Goal: Find specific page/section

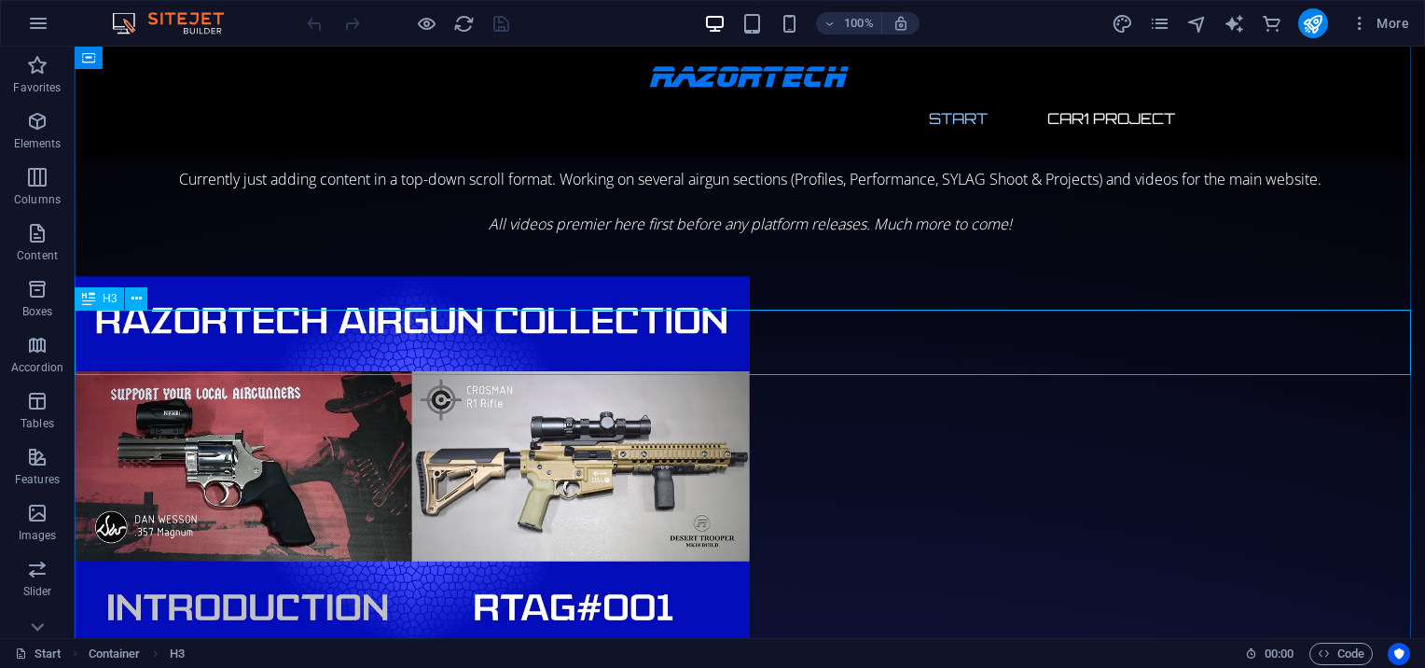
scroll to position [3390, 0]
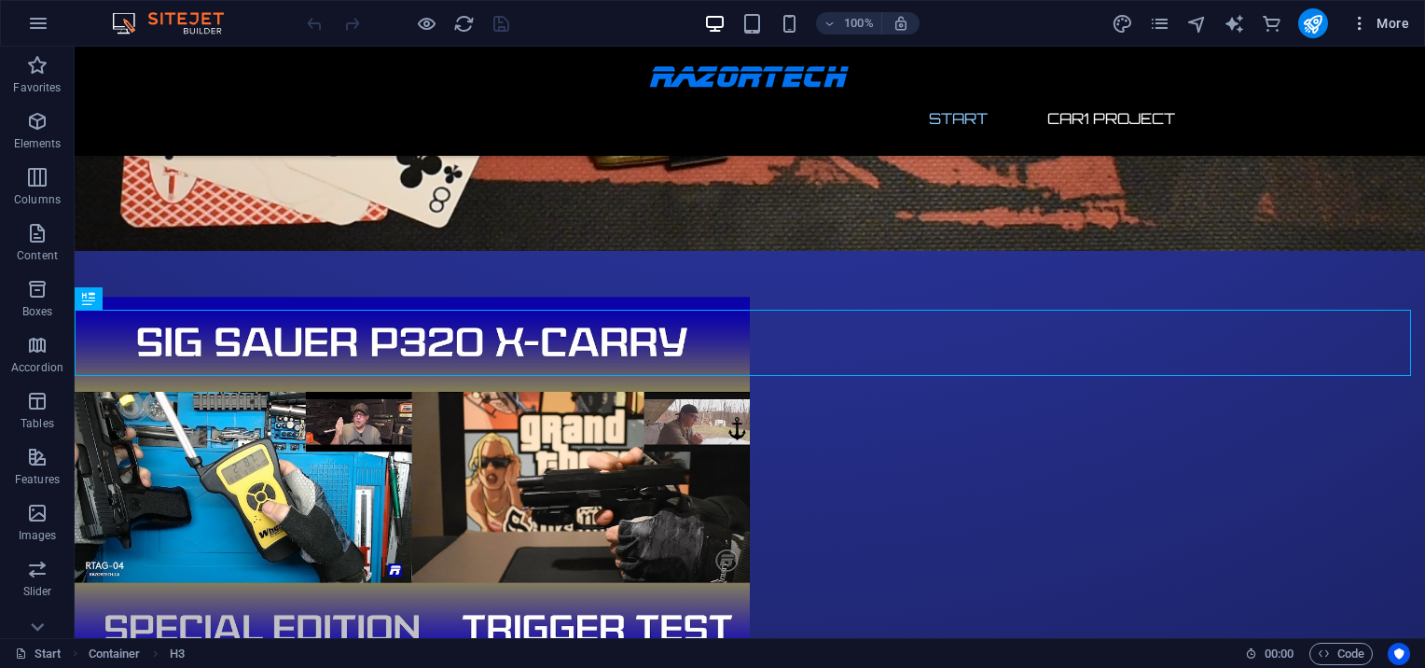
click at [1398, 24] on span "More" at bounding box center [1379, 23] width 59 height 19
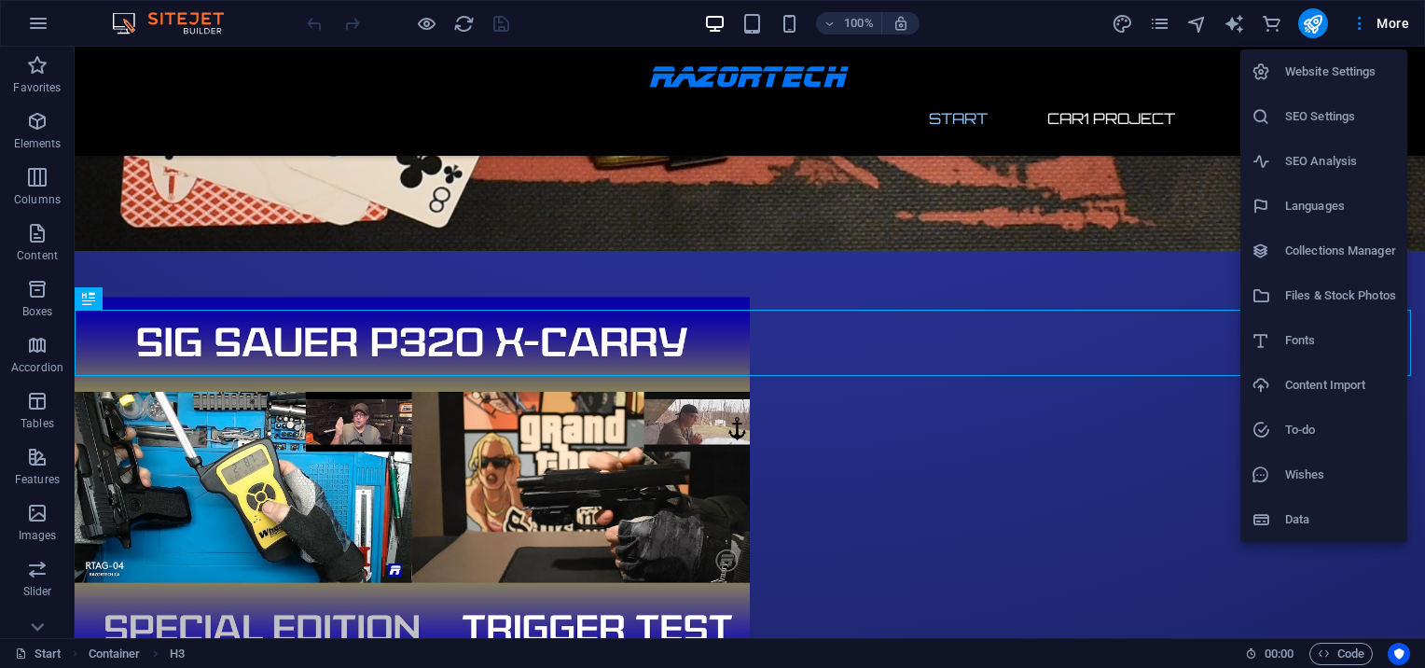
click at [1324, 302] on h6 "Files & Stock Photos" at bounding box center [1340, 295] width 111 height 22
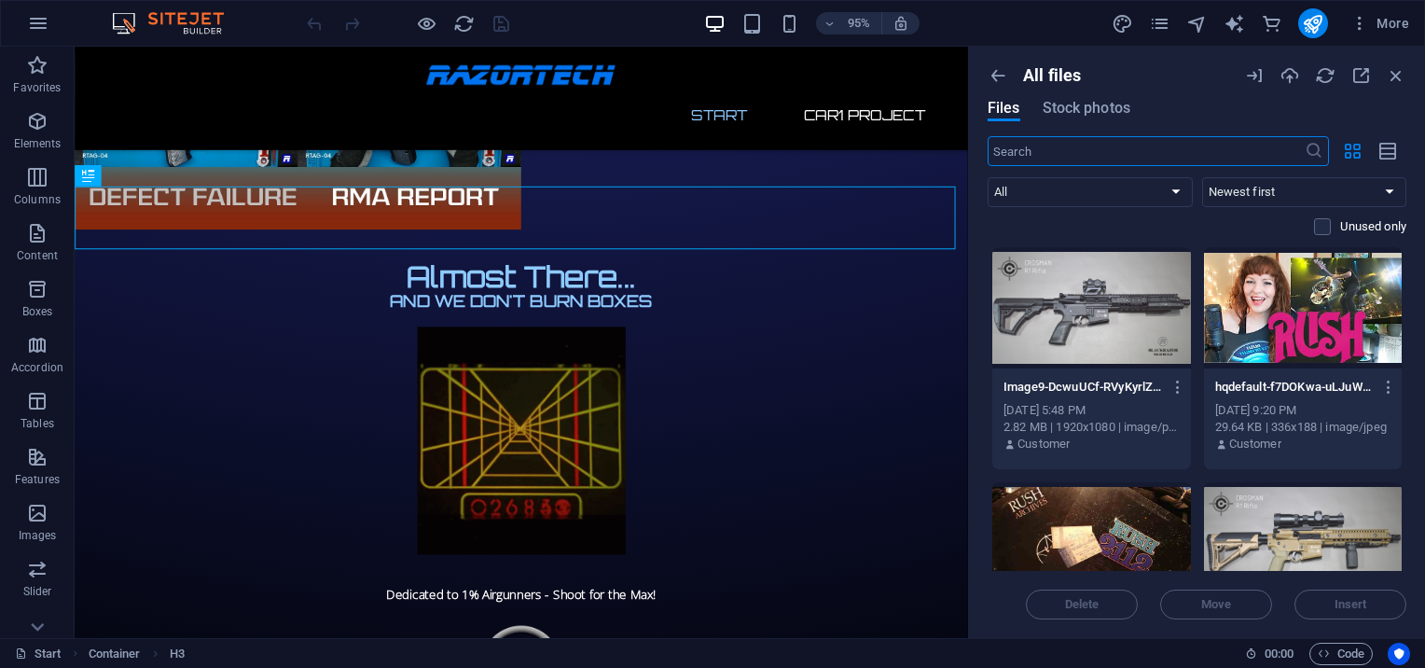
scroll to position [2584, 0]
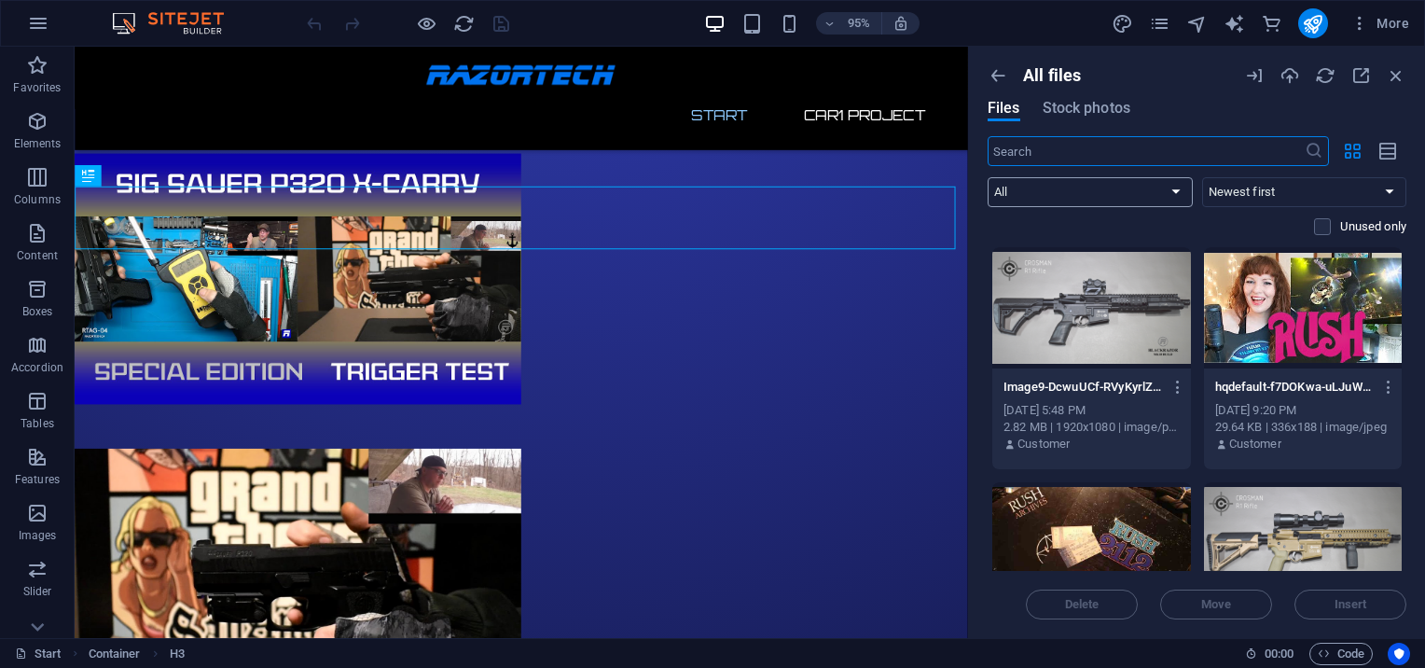
click at [1107, 191] on select "All Images Documents Audio Video Vector Other" at bounding box center [1089, 192] width 205 height 30
click at [987, 177] on select "All Images Documents Audio Video Vector Other" at bounding box center [1089, 192] width 205 height 30
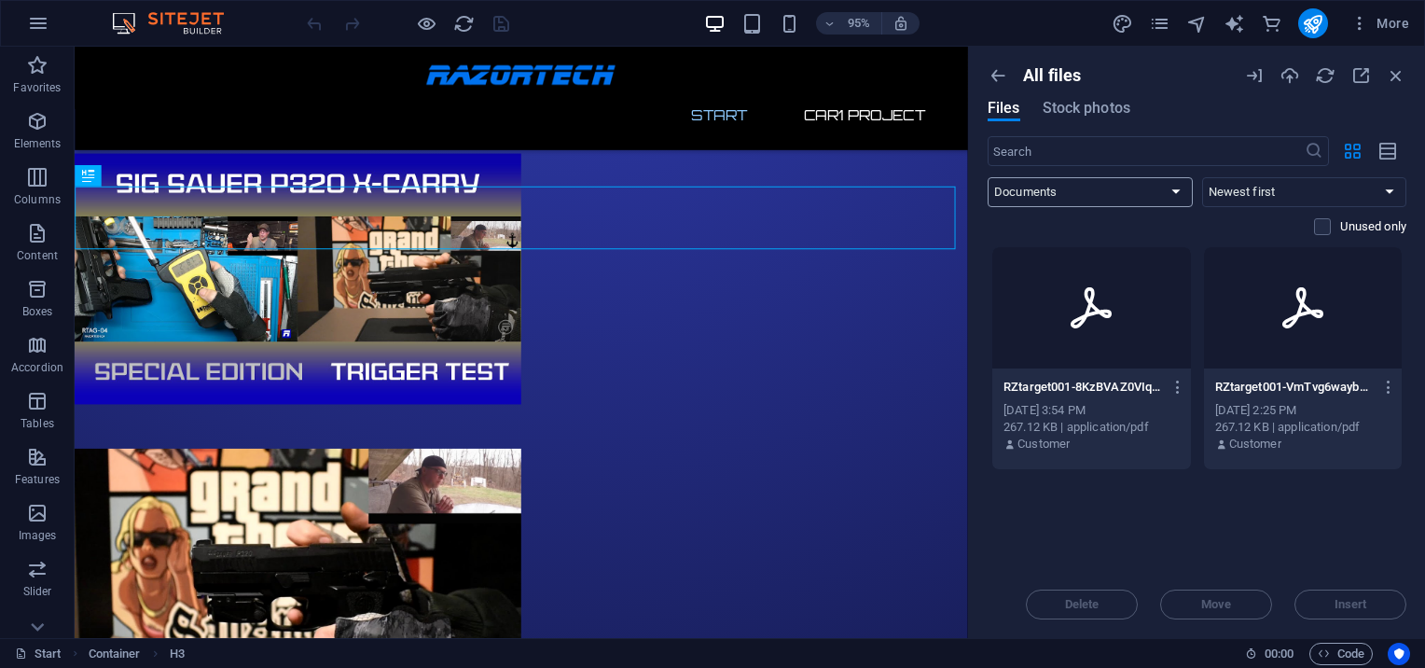
click at [1054, 186] on select "All Images Documents Audio Video Vector Other" at bounding box center [1089, 192] width 205 height 30
click at [987, 177] on select "All Images Documents Audio Video Vector Other" at bounding box center [1089, 192] width 205 height 30
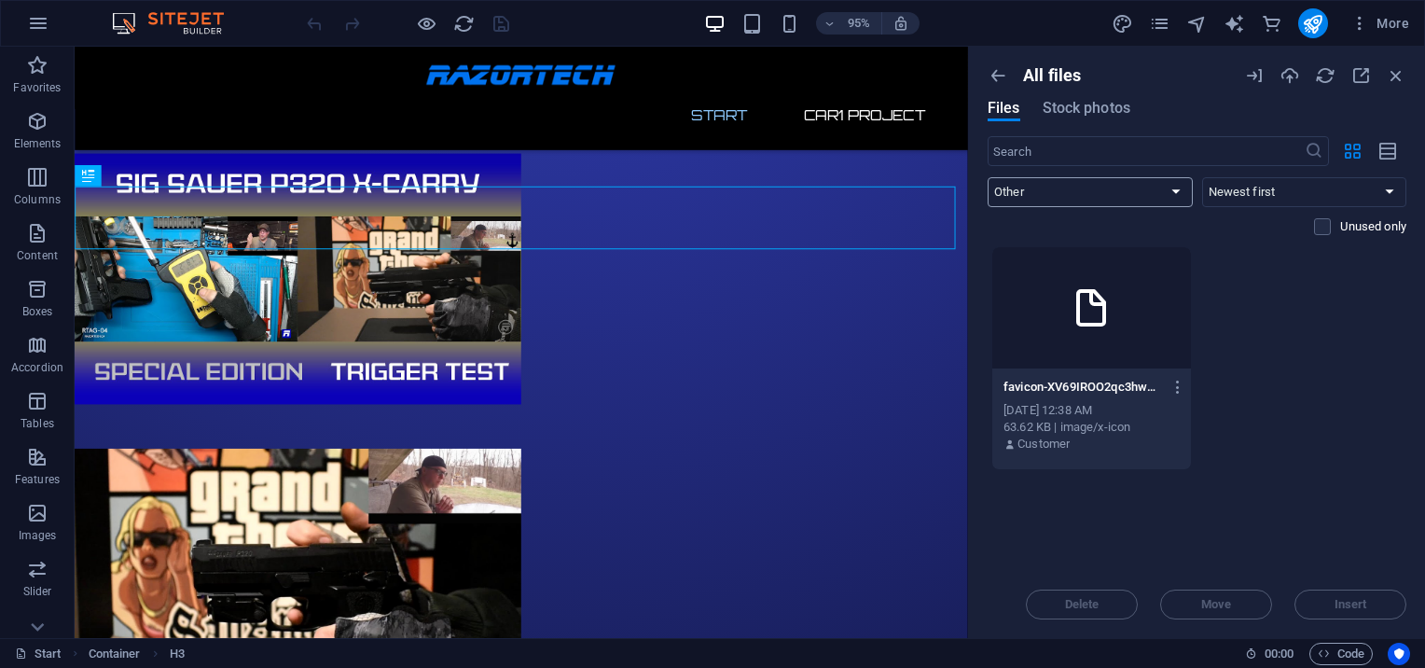
click at [1082, 186] on select "All Images Documents Audio Video Vector Other" at bounding box center [1089, 192] width 205 height 30
select select "document"
click at [987, 177] on select "All Images Documents Audio Video Vector Other" at bounding box center [1089, 192] width 205 height 30
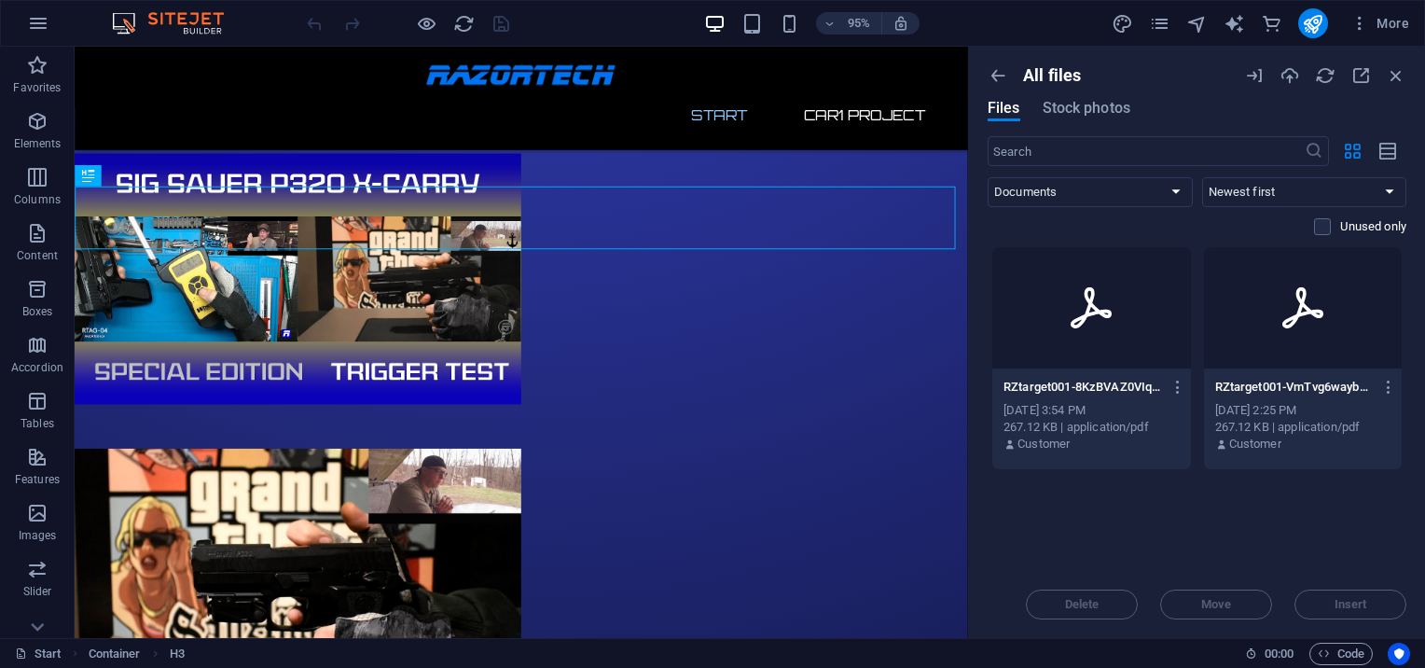
click at [1089, 313] on icon at bounding box center [1090, 307] width 41 height 41
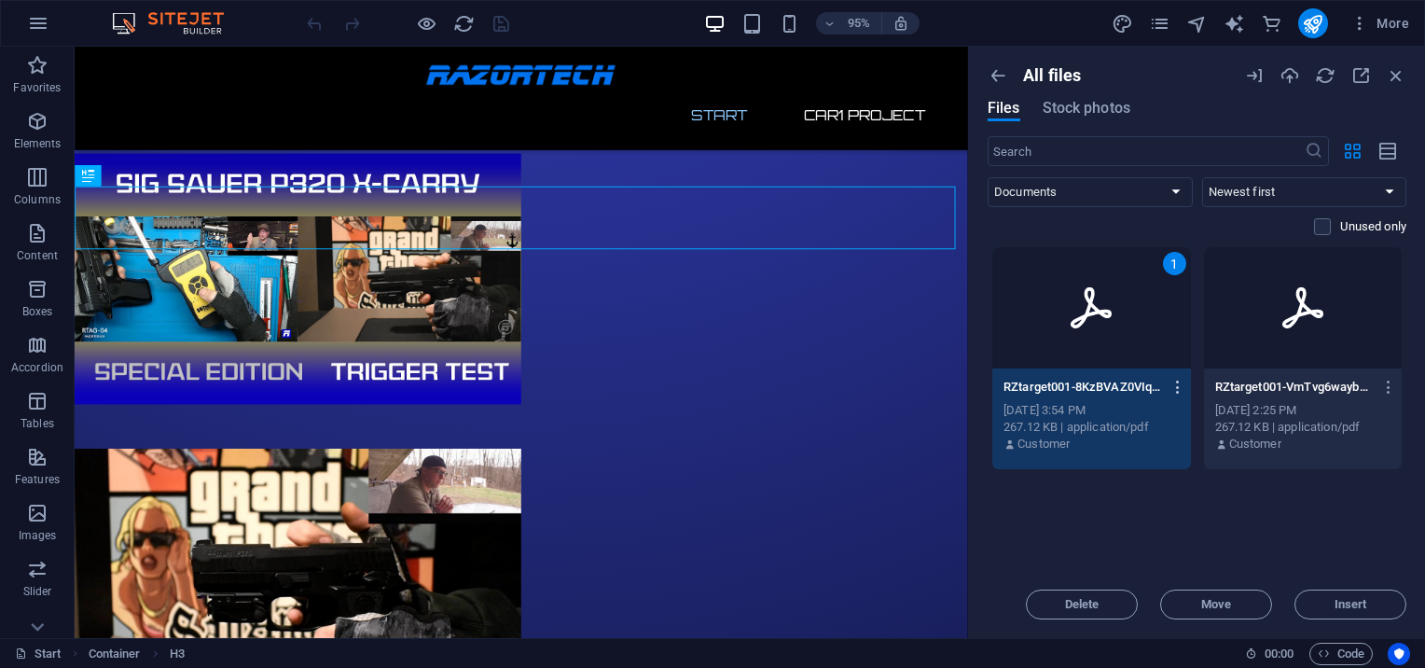
click at [1178, 383] on icon "button" at bounding box center [1178, 387] width 18 height 17
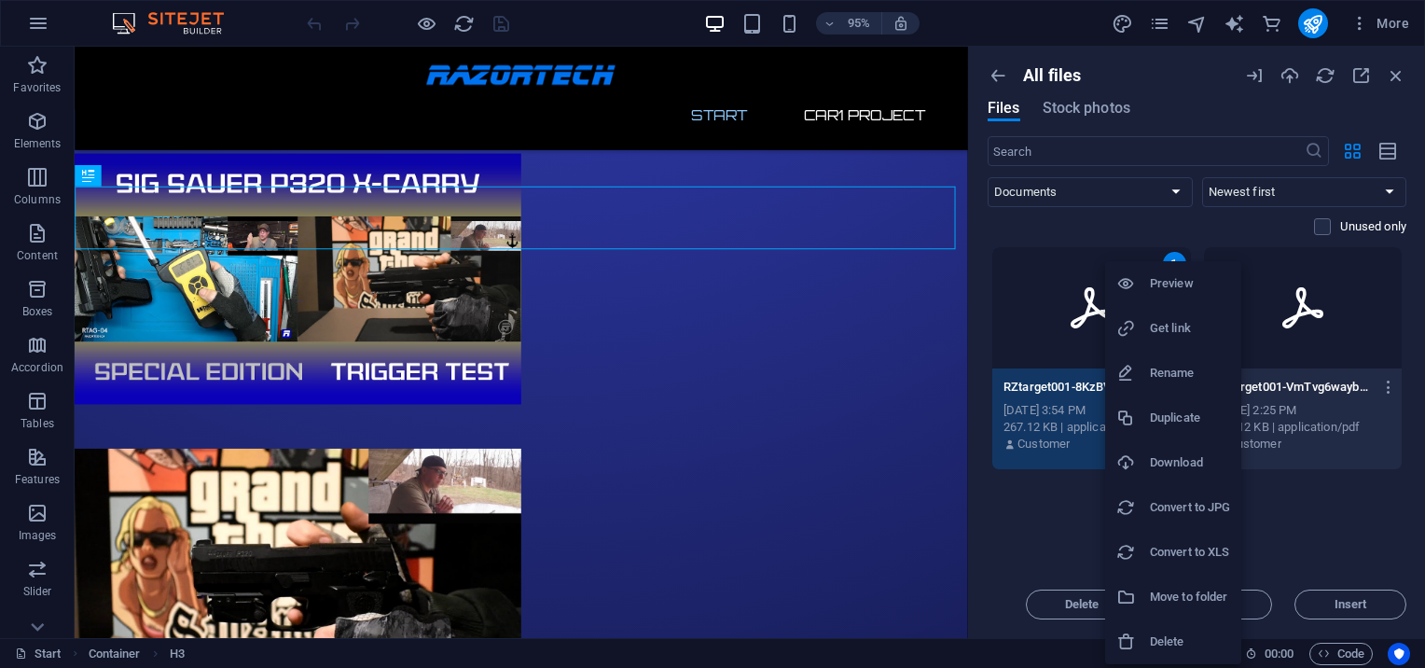
click at [1174, 280] on h6 "Preview" at bounding box center [1190, 283] width 80 height 22
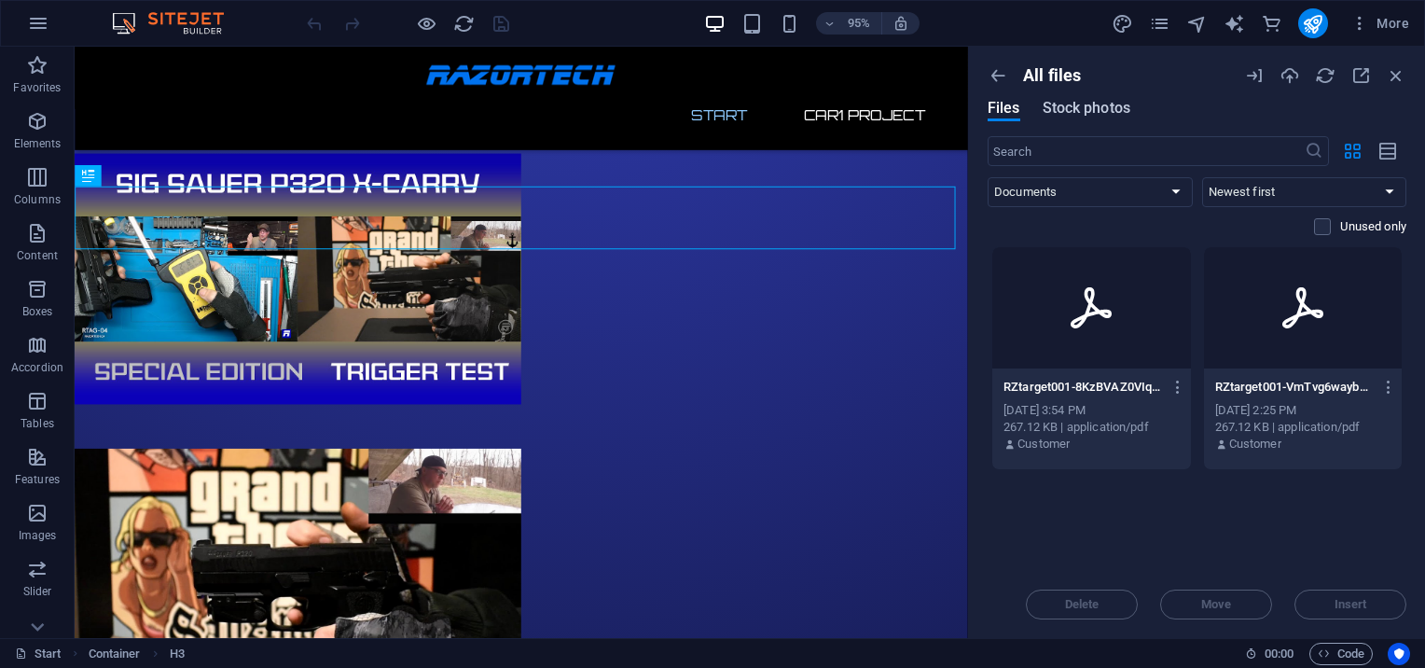
click at [1094, 108] on span "Stock photos" at bounding box center [1086, 108] width 88 height 22
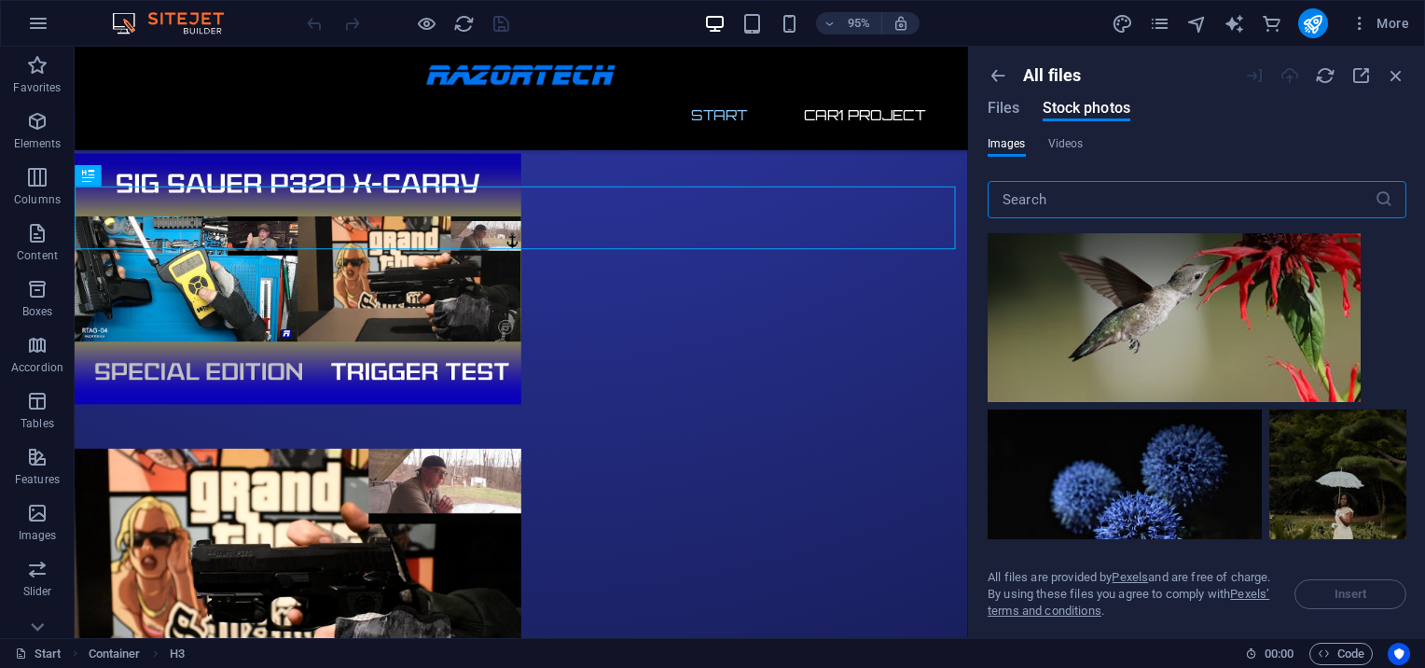
scroll to position [621, 0]
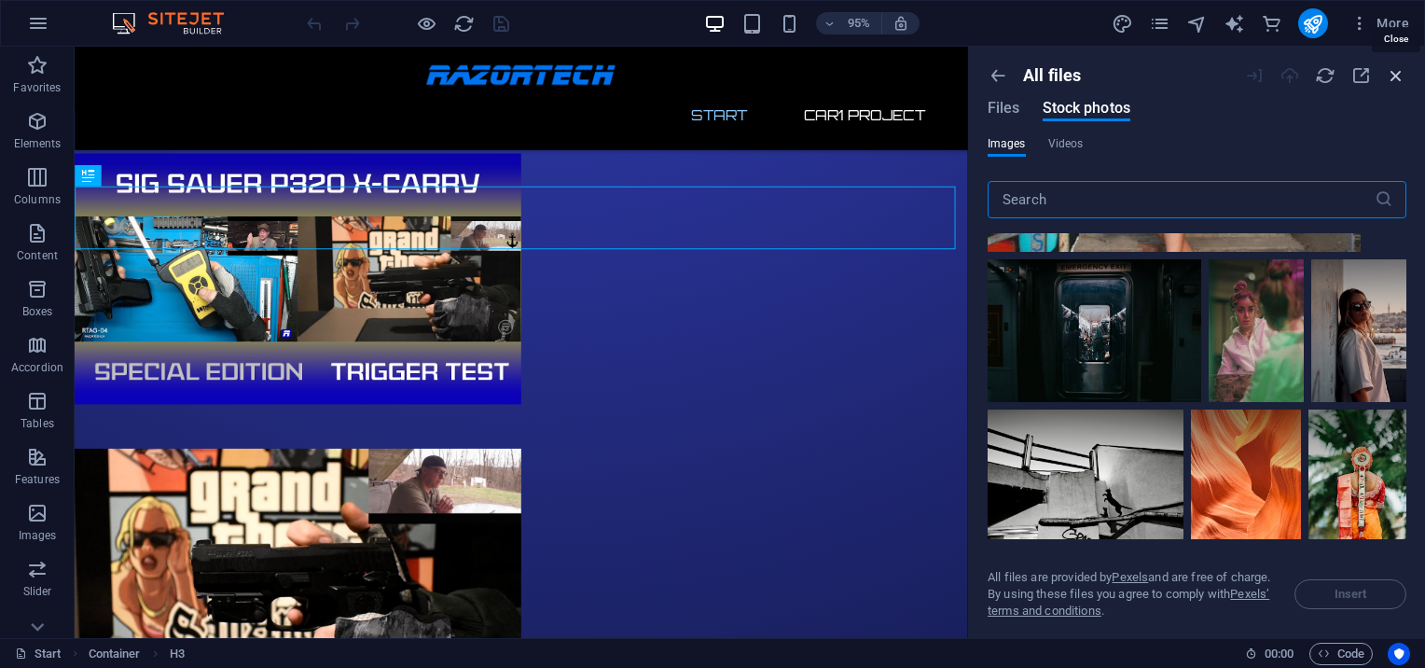
click at [1395, 68] on icon "button" at bounding box center [1395, 75] width 21 height 21
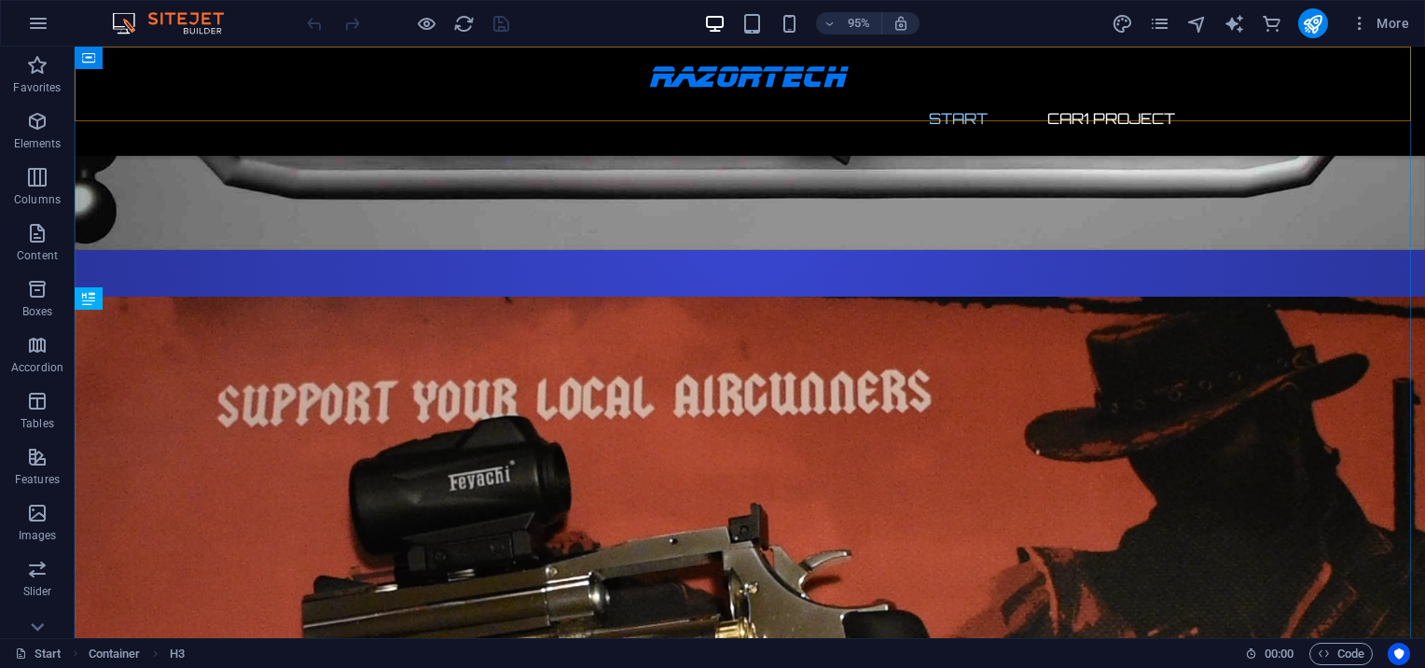
scroll to position [3390, 0]
